Goal: Information Seeking & Learning: Learn about a topic

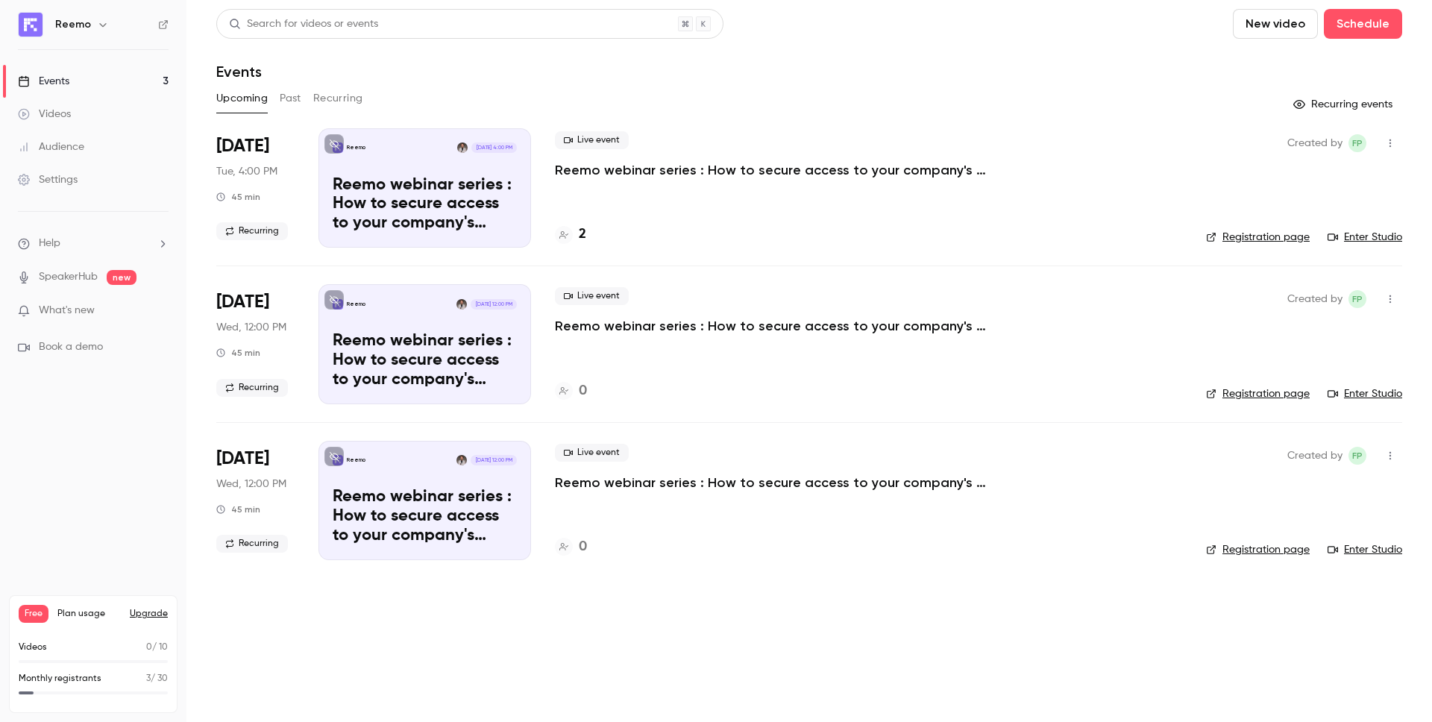
click at [61, 119] on div "Videos" at bounding box center [44, 114] width 53 height 15
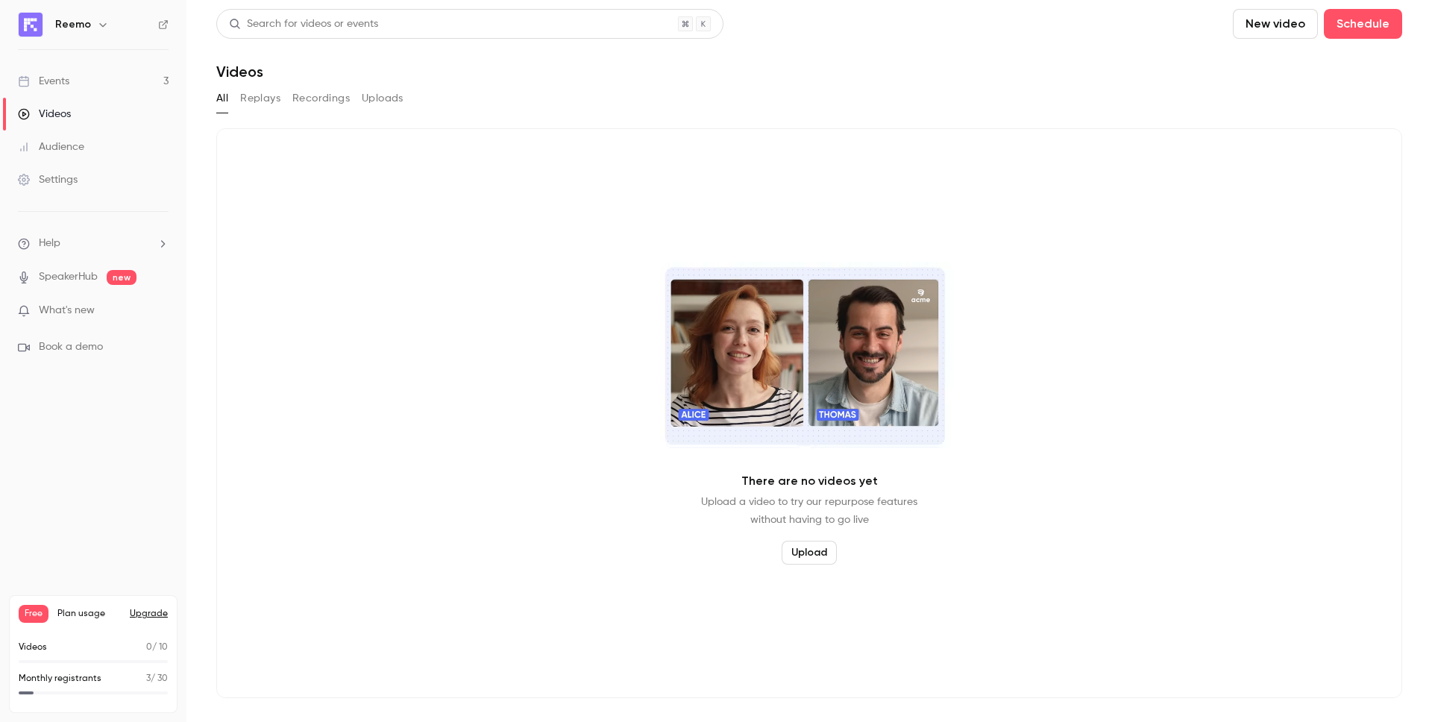
click at [264, 98] on button "Replays" at bounding box center [260, 98] width 40 height 24
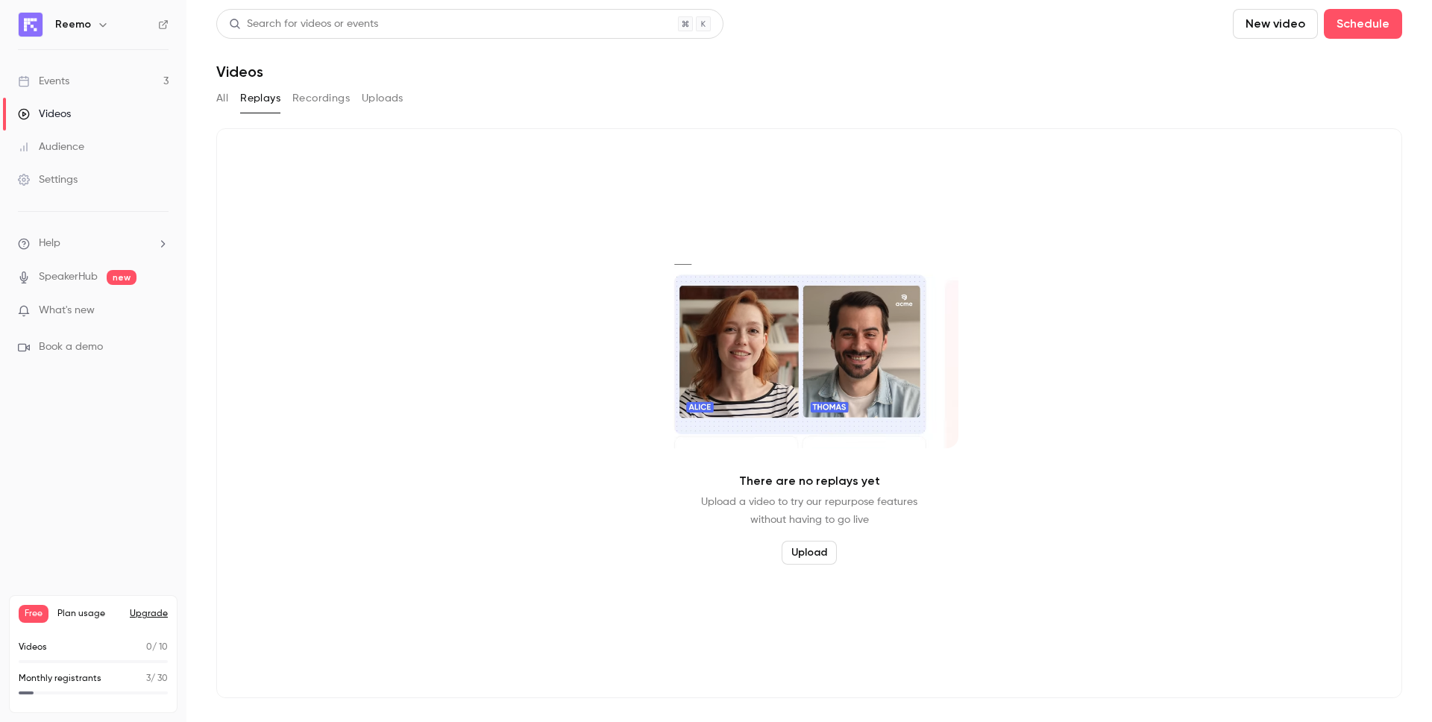
click at [223, 100] on button "All" at bounding box center [222, 98] width 12 height 24
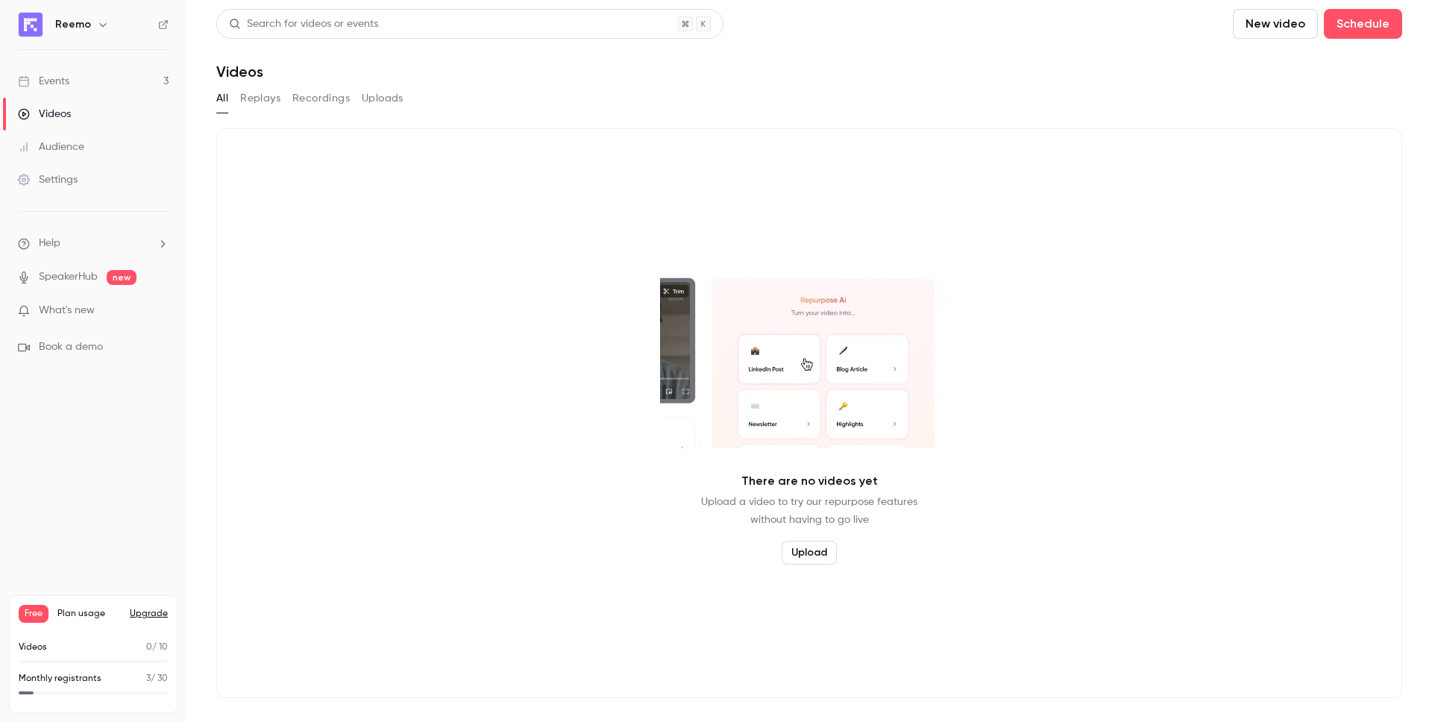
click at [77, 87] on link "Events 3" at bounding box center [93, 81] width 186 height 33
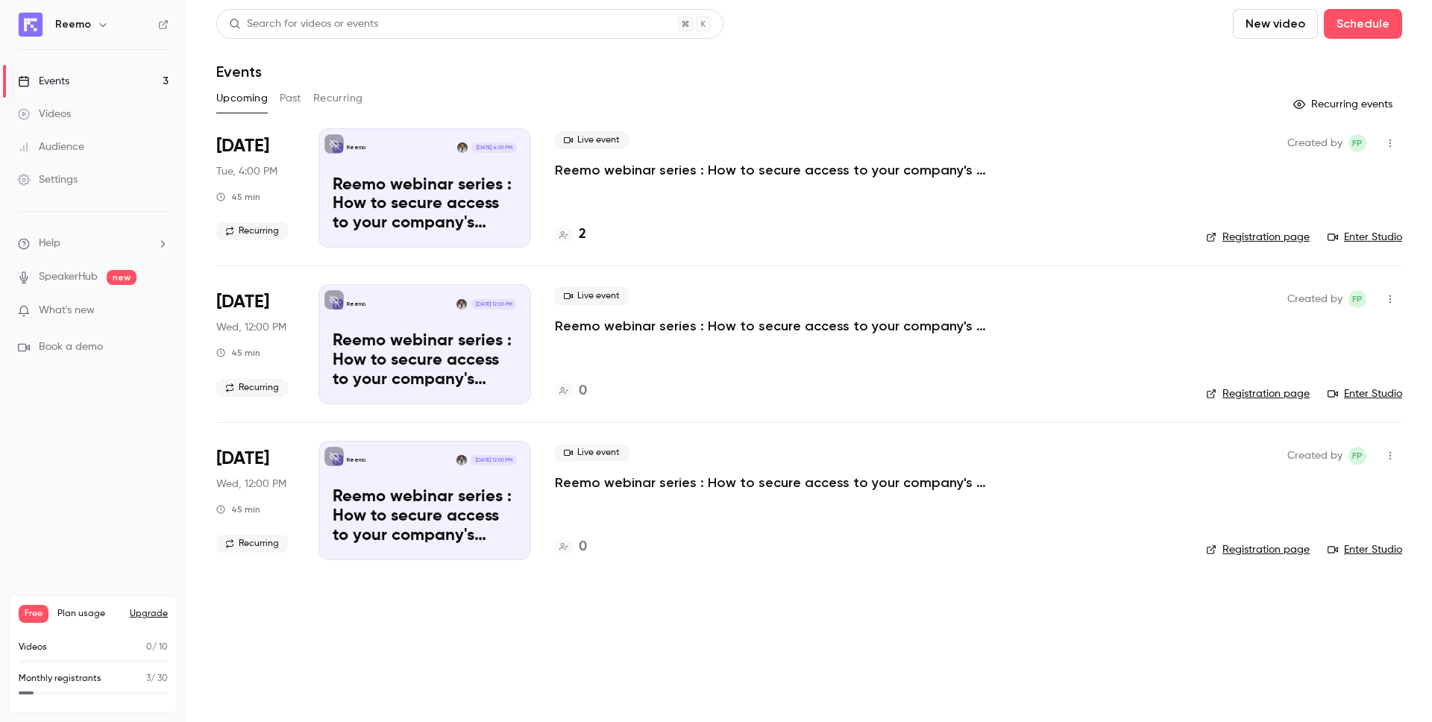
click at [655, 324] on p "Reemo webinar series : How to secure access to your company's resources?" at bounding box center [778, 326] width 447 height 18
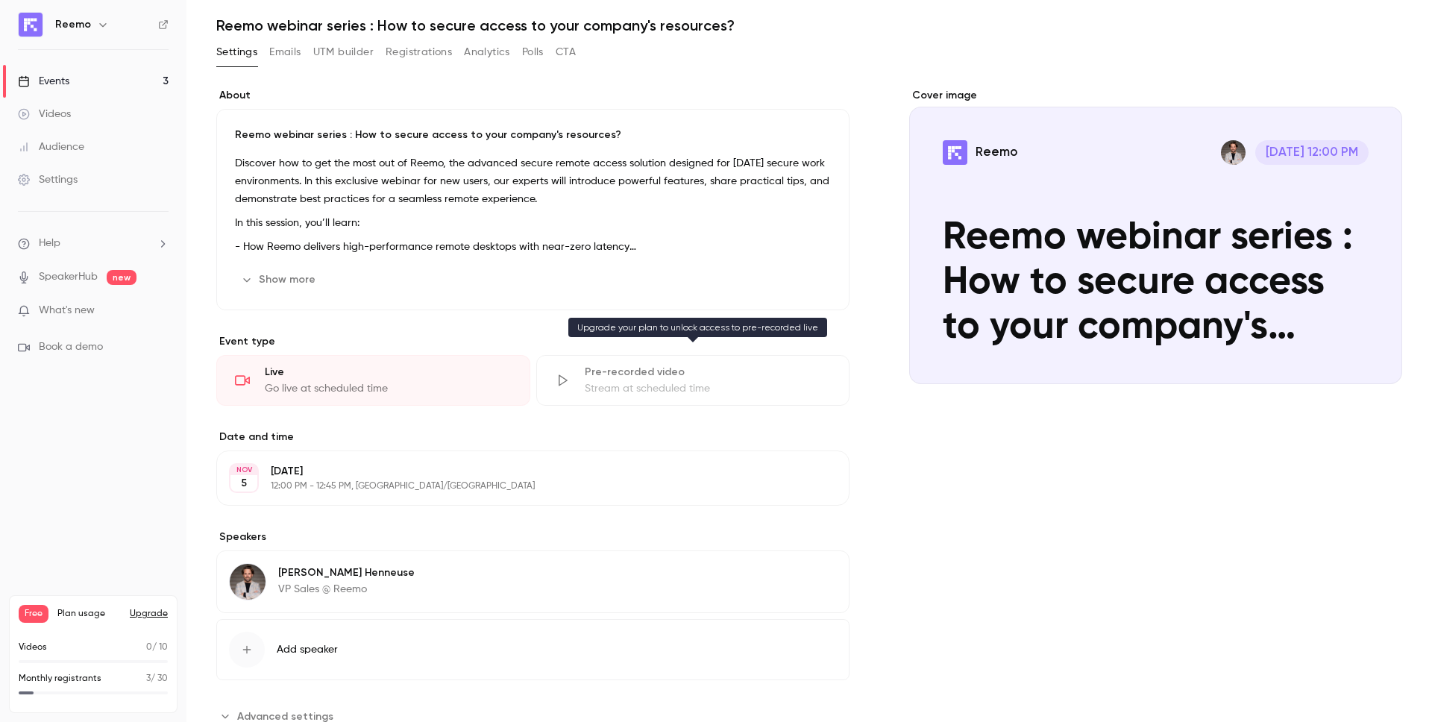
scroll to position [97, 0]
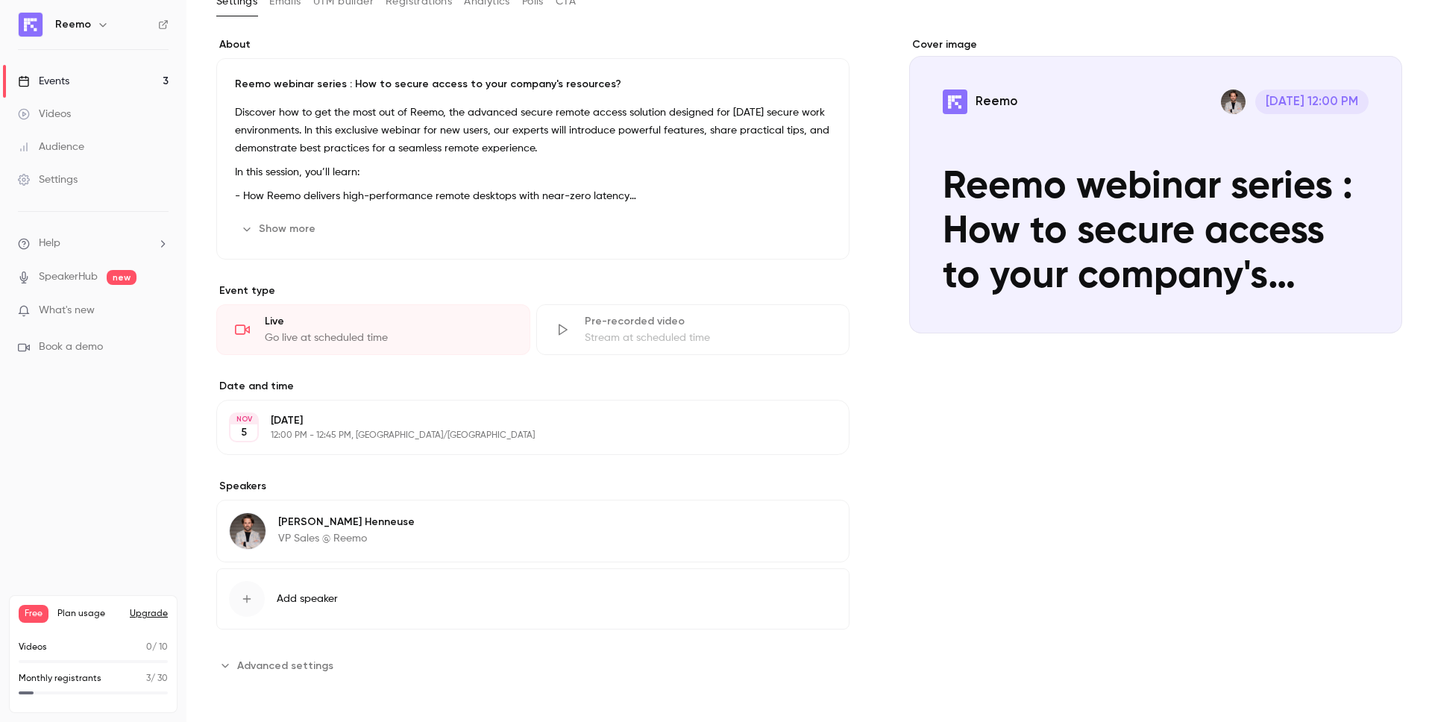
click at [54, 118] on div "Videos" at bounding box center [44, 114] width 53 height 15
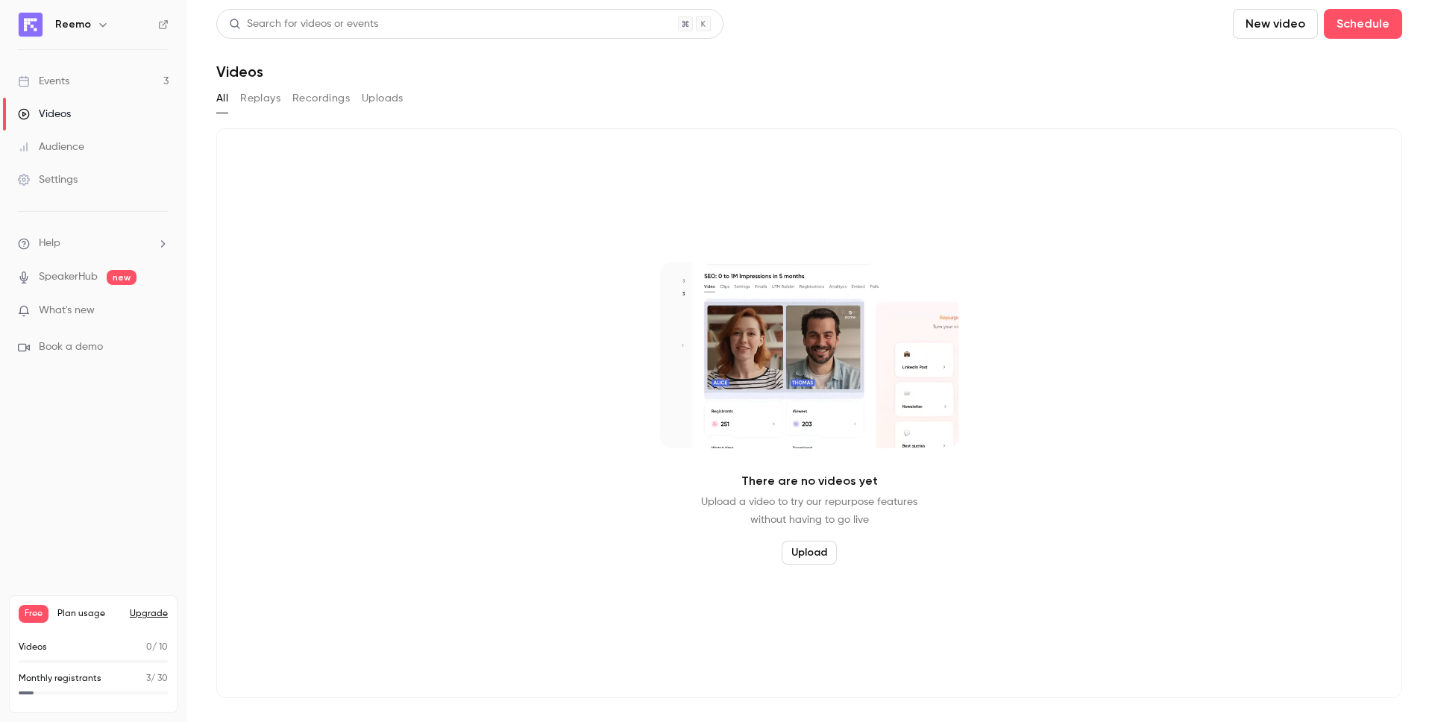
click at [262, 97] on button "Replays" at bounding box center [260, 98] width 40 height 24
